Goal: Task Accomplishment & Management: Use online tool/utility

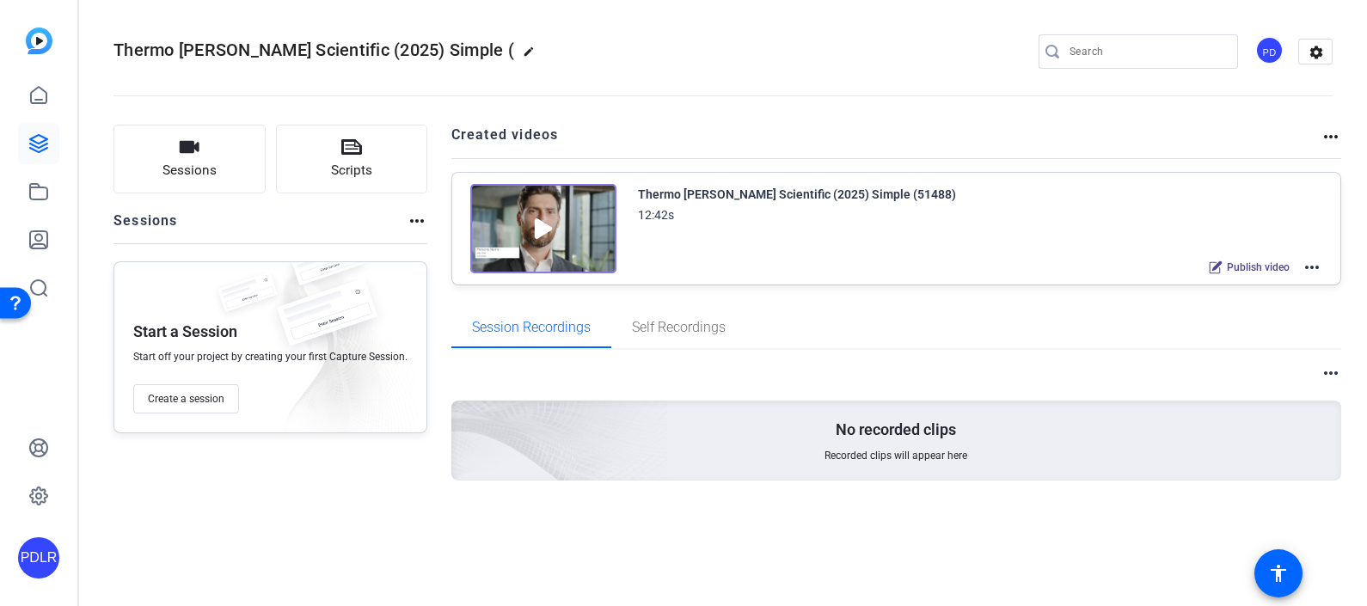
click at [1317, 257] on mat-icon "more_horiz" at bounding box center [1311, 267] width 21 height 21
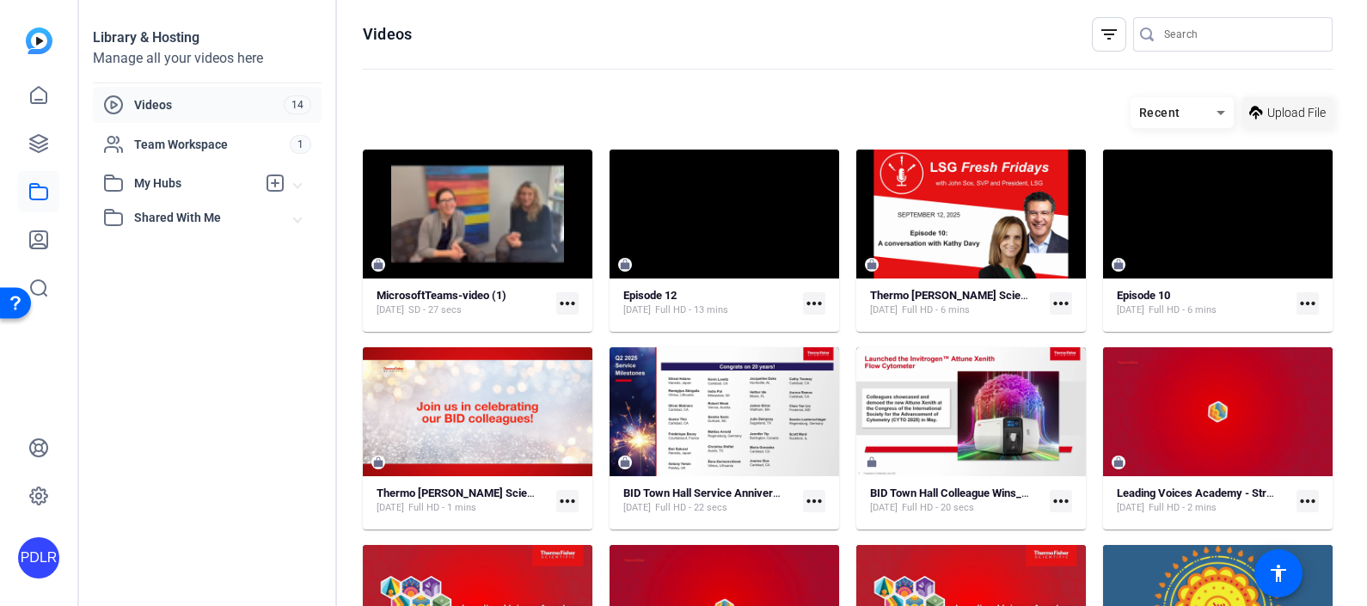
click at [1274, 113] on span "Upload File" at bounding box center [1296, 113] width 58 height 18
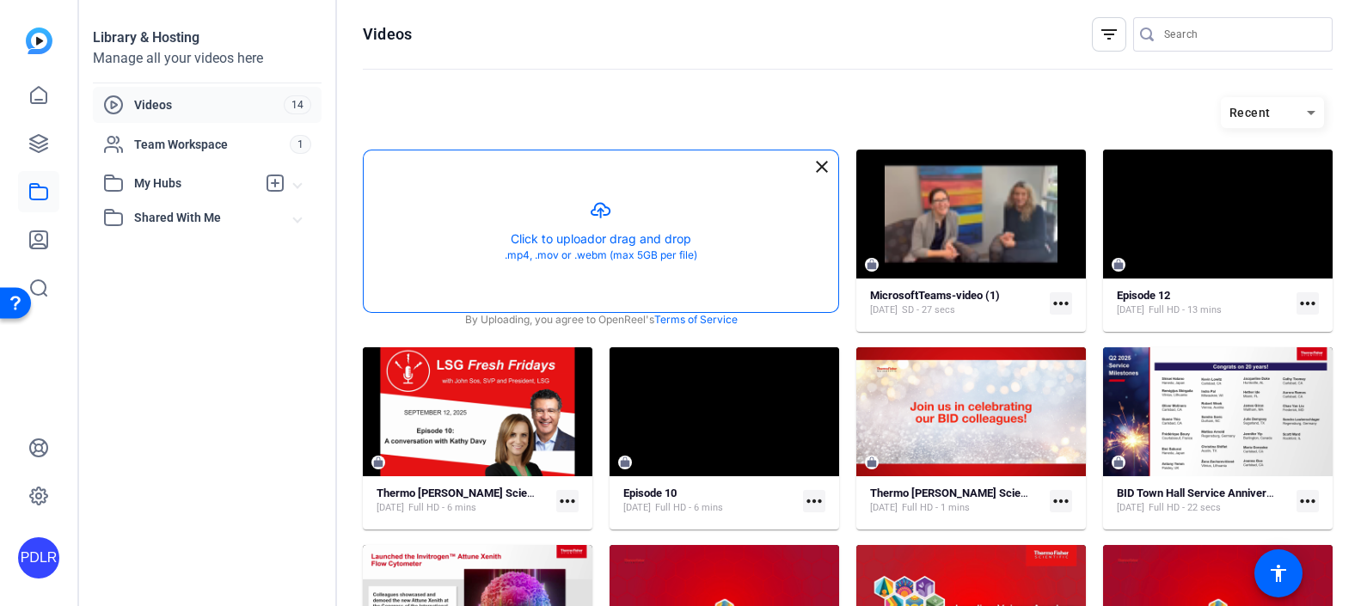
click at [574, 236] on button "button" at bounding box center [601, 231] width 474 height 162
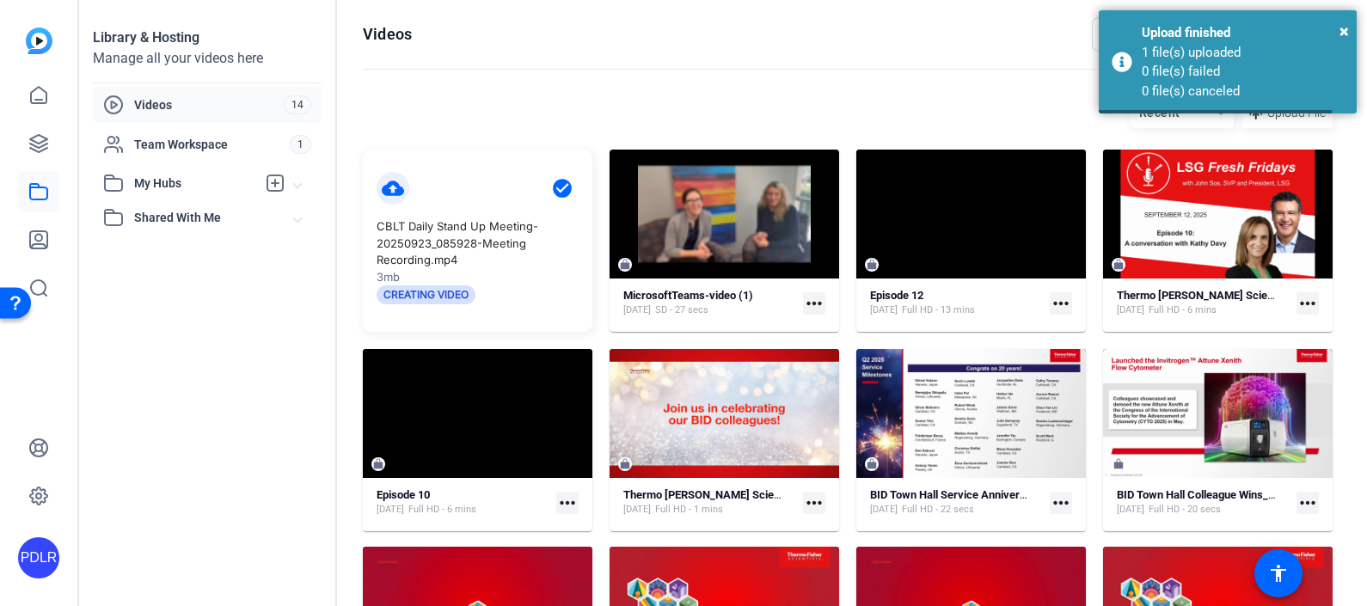
click at [585, 82] on openreel-divider-bar at bounding box center [848, 70] width 970 height 37
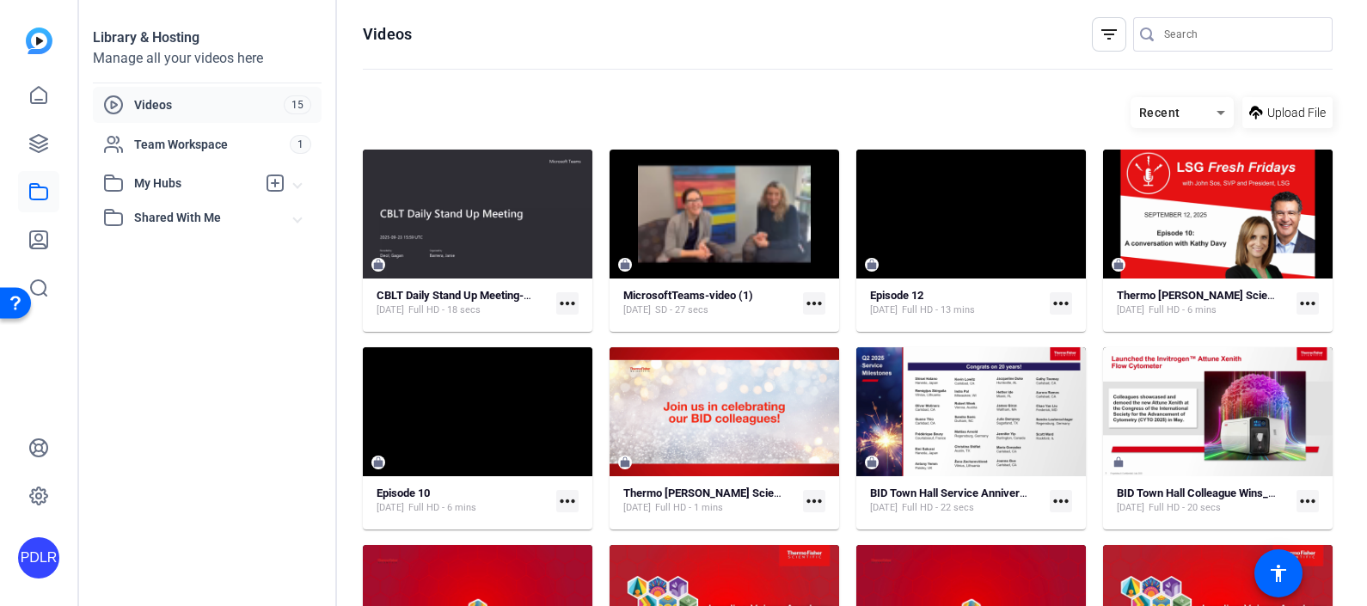
click at [60, 95] on div "PDLR" at bounding box center [38, 303] width 77 height 606
click at [40, 153] on icon at bounding box center [38, 143] width 21 height 21
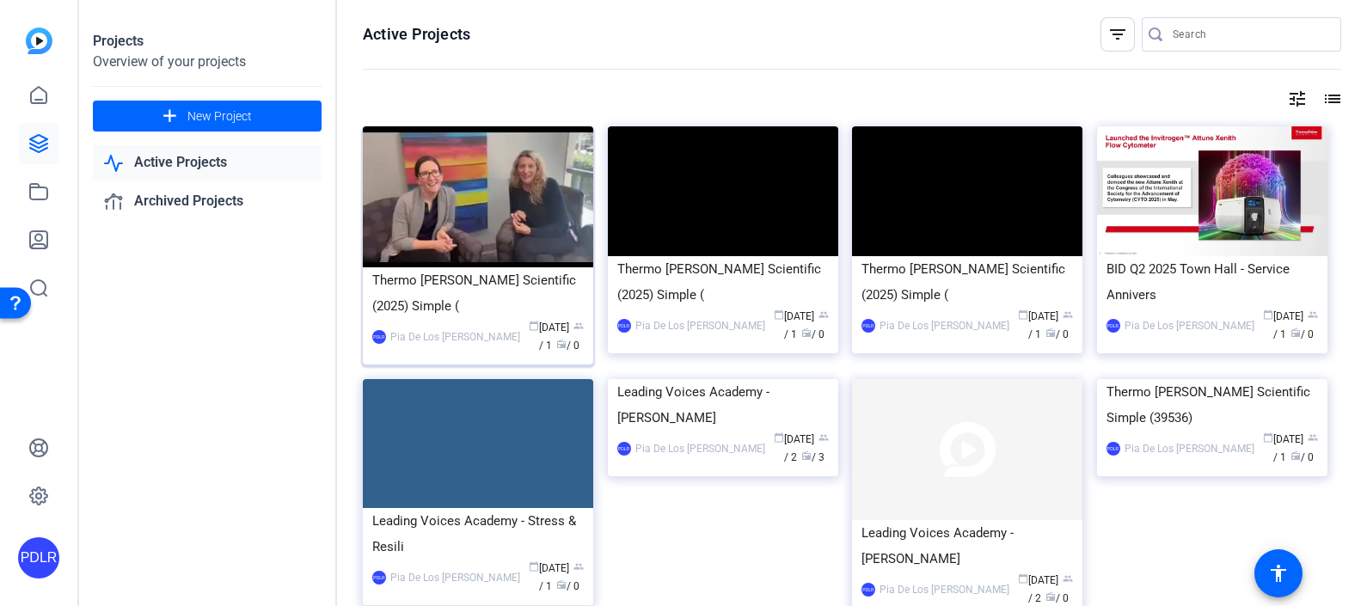
click at [542, 297] on div "Thermo [PERSON_NAME] Scientific (2025) Simple (" at bounding box center [477, 293] width 211 height 52
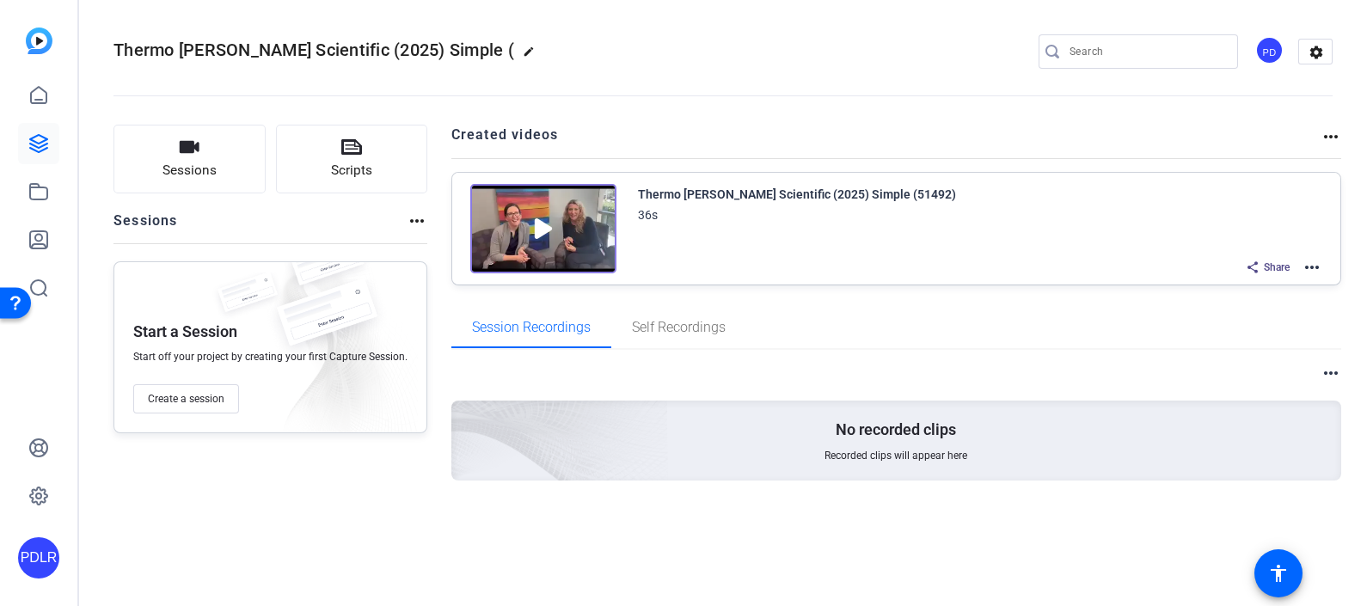
click at [1318, 265] on mat-icon "more_horiz" at bounding box center [1311, 267] width 21 height 21
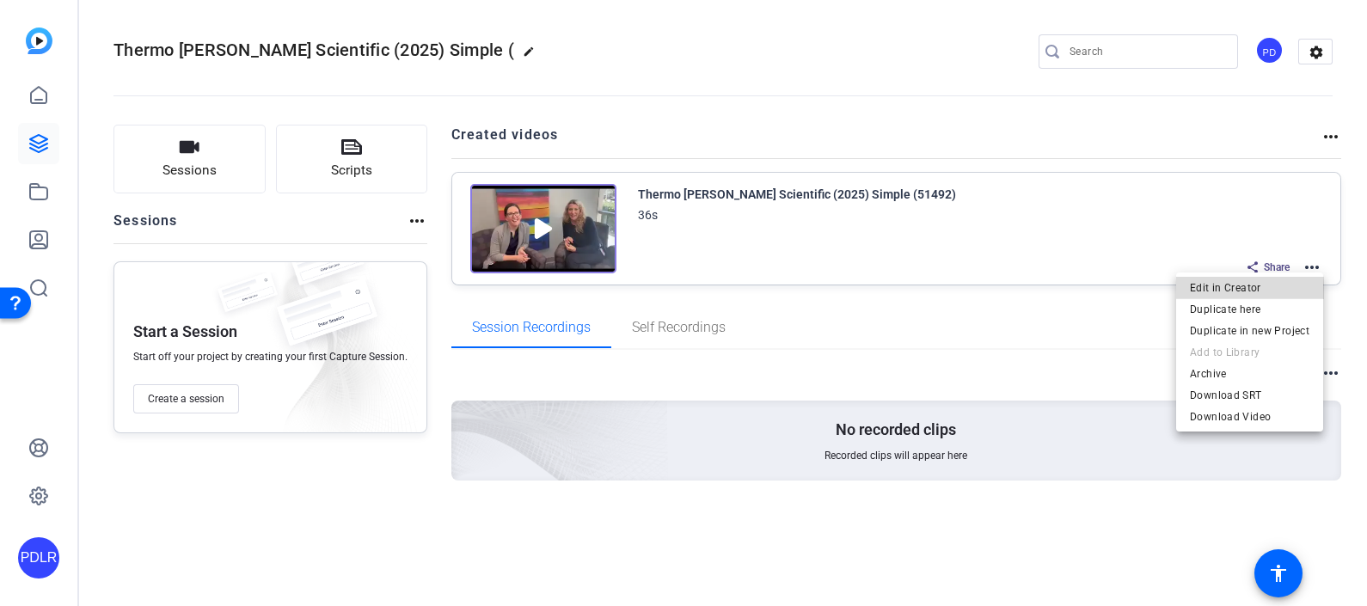
click at [1285, 289] on span "Edit in Creator" at bounding box center [1249, 287] width 119 height 21
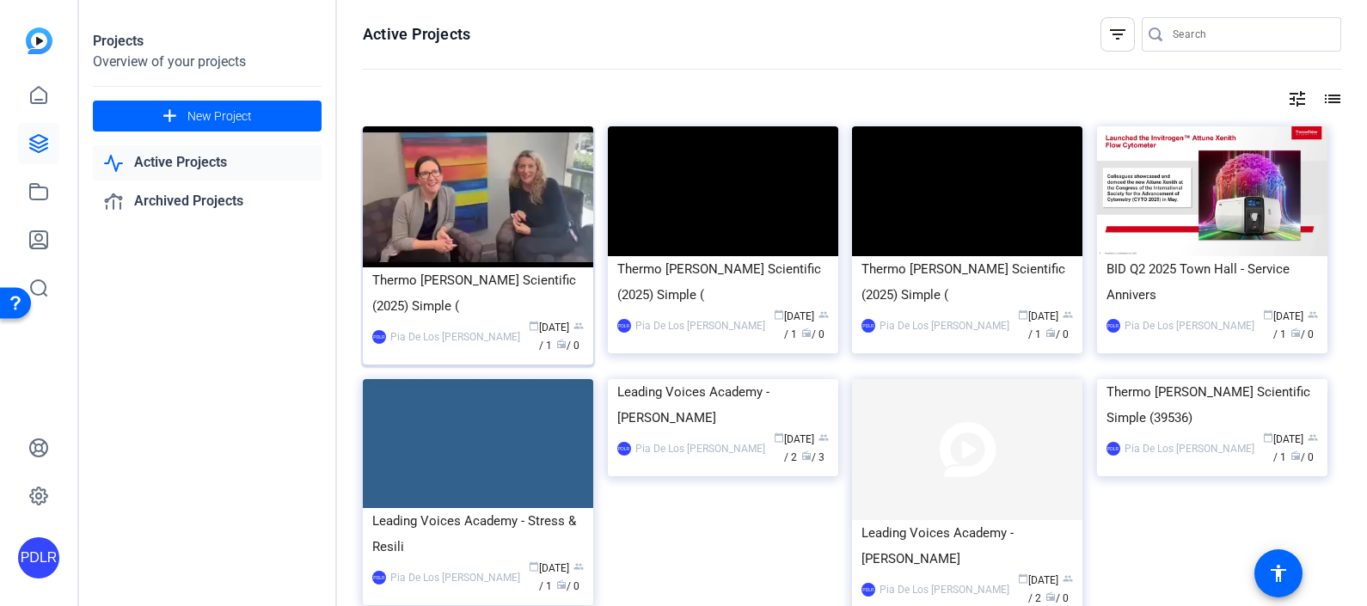
click at [497, 289] on div "Thermo Fisher Scientific (2025) Simple (" at bounding box center [477, 293] width 211 height 52
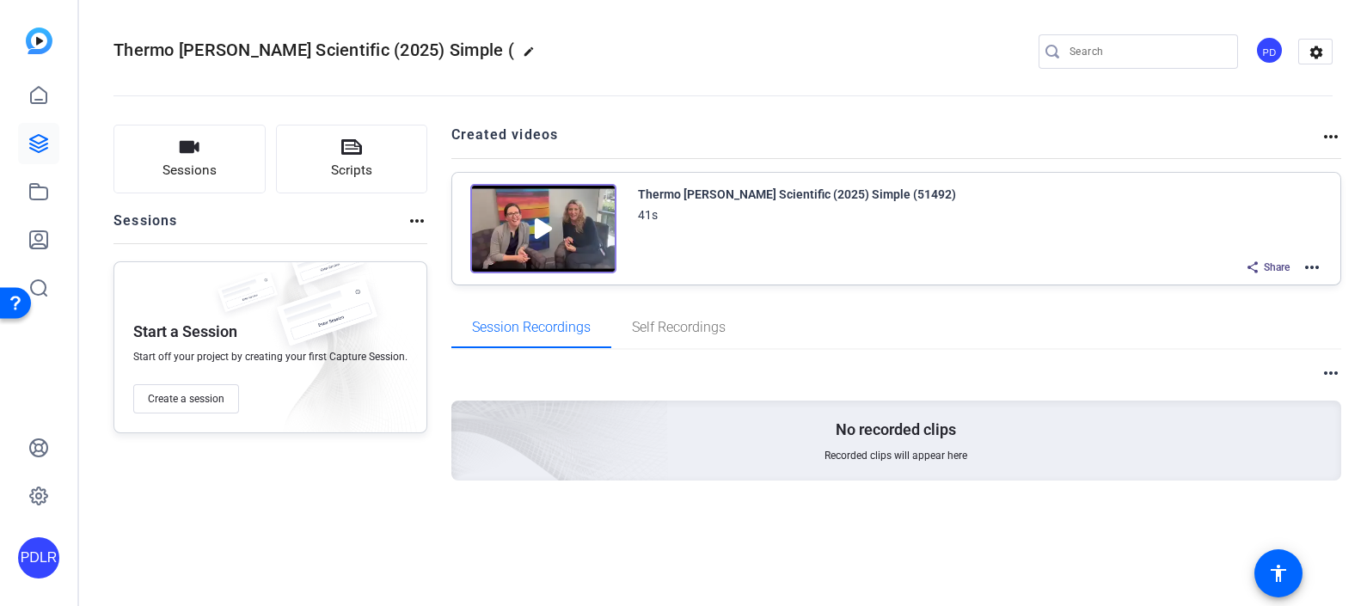
click at [1314, 268] on mat-icon "more_horiz" at bounding box center [1311, 267] width 21 height 21
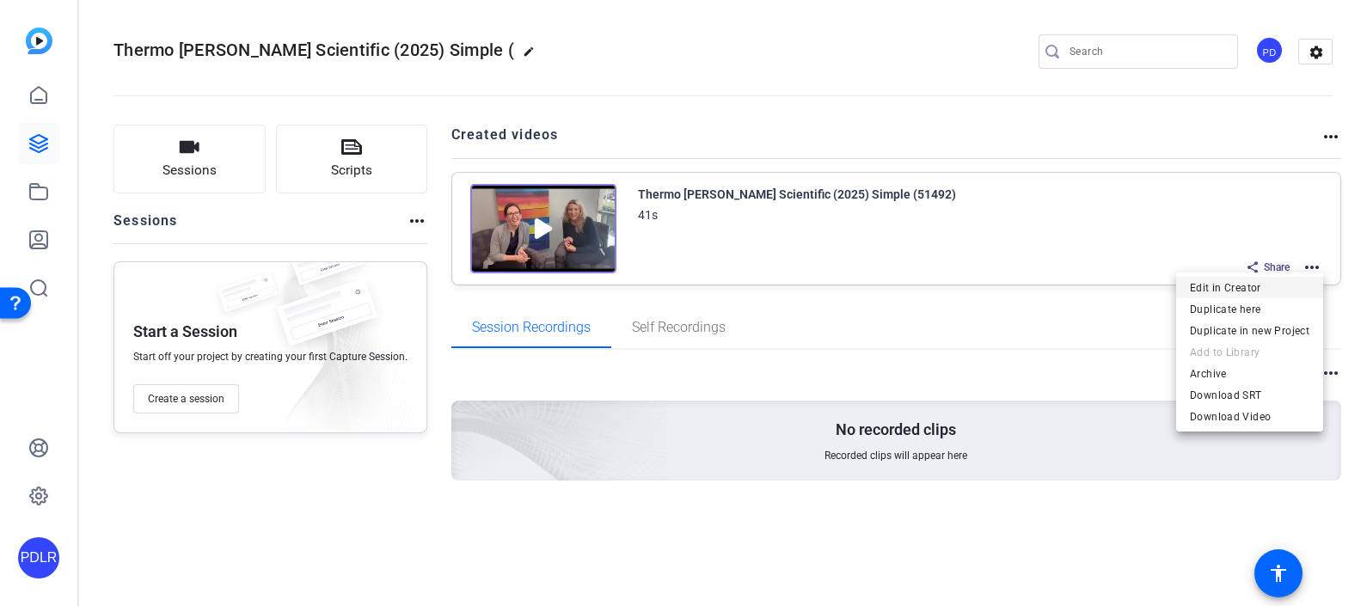
click at [1262, 285] on span "Edit in Creator" at bounding box center [1249, 287] width 119 height 21
